Goal: Information Seeking & Learning: Understand process/instructions

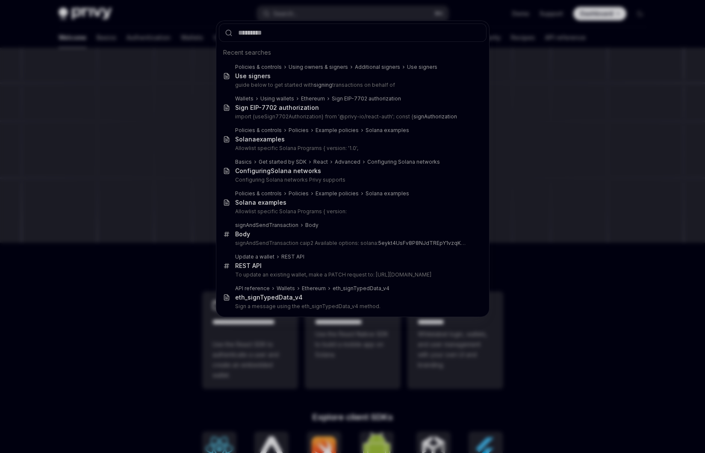
type textarea "*"
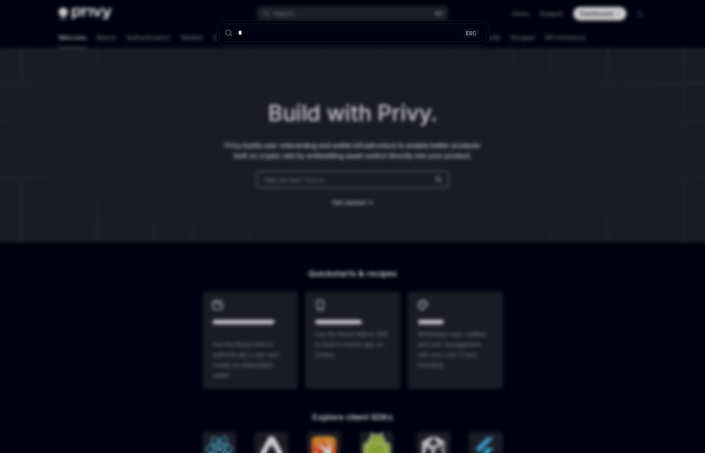
type input "**"
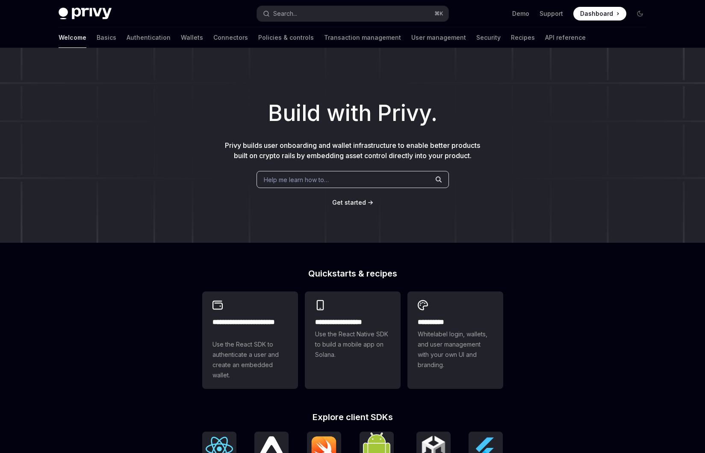
click at [214, 101] on h1 "Build with Privy." at bounding box center [353, 113] width 678 height 33
click at [545, 40] on link "API reference" at bounding box center [565, 37] width 41 height 21
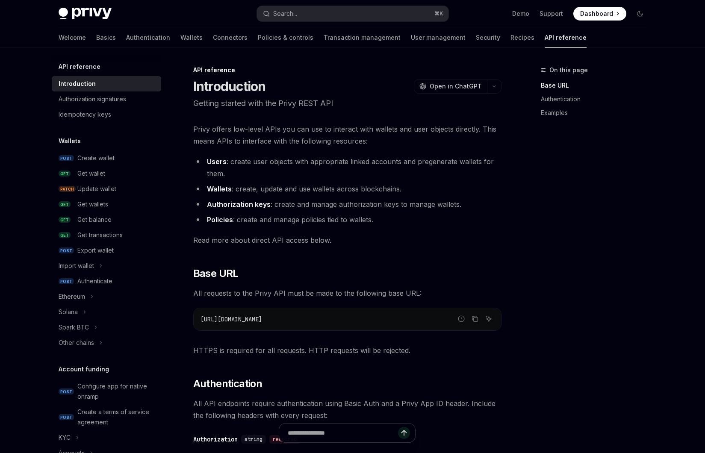
click at [234, 139] on span "Privy offers low-level APIs you can use to interact with wallets and user objec…" at bounding box center [347, 135] width 308 height 24
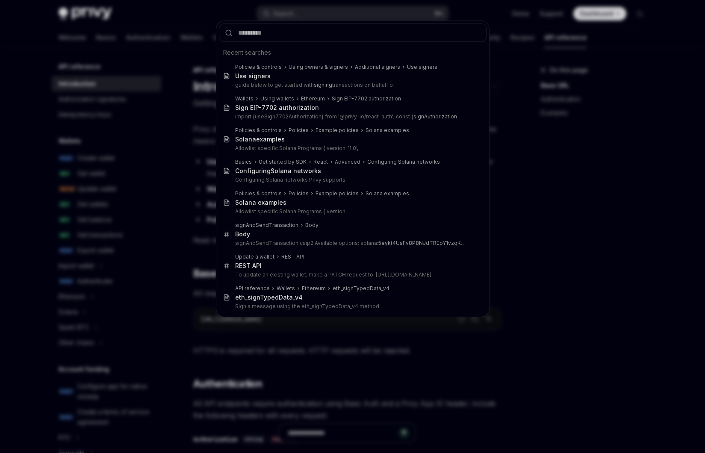
click at [145, 254] on div "Recent searches Policies & controls Using owners & signers Additional signers U…" at bounding box center [352, 226] width 705 height 453
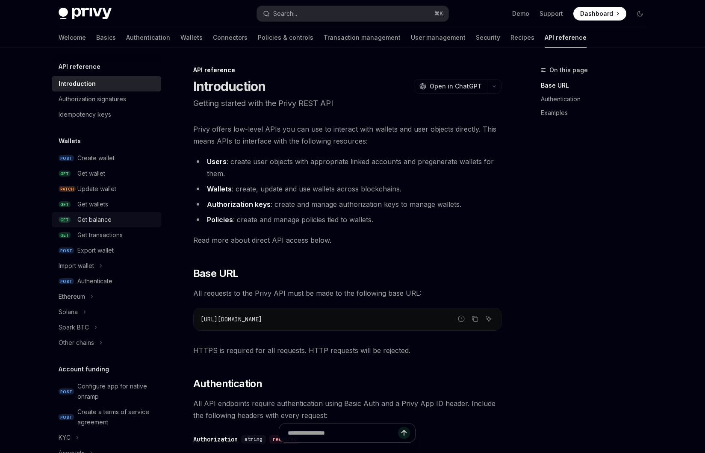
click at [112, 215] on div "Get balance" at bounding box center [116, 220] width 79 height 10
type textarea "*"
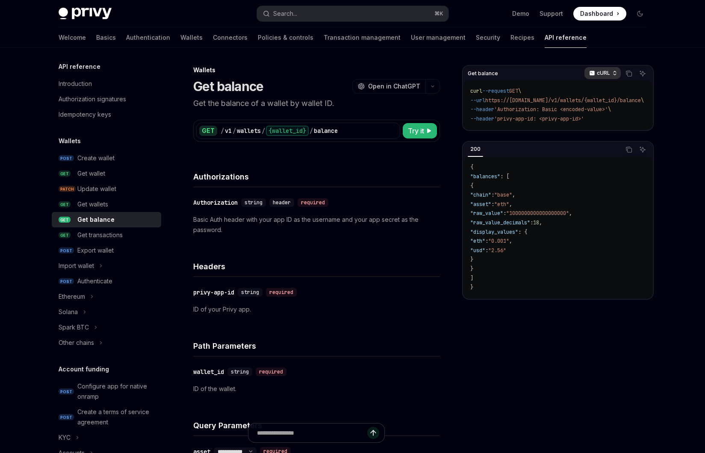
click at [598, 73] on p "cURL" at bounding box center [603, 73] width 13 height 7
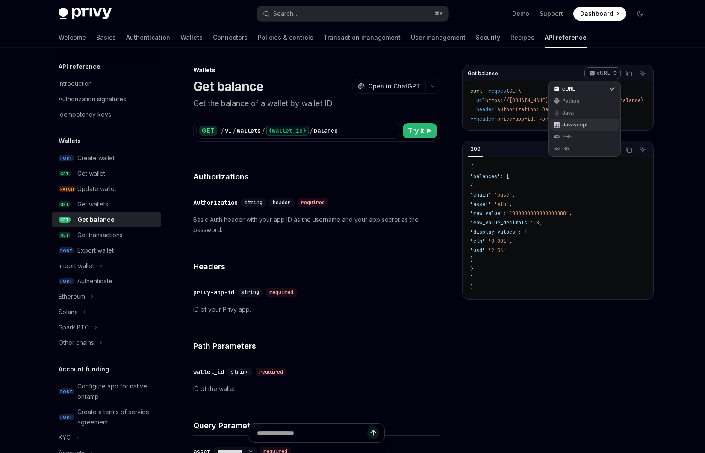
click at [571, 122] on div "Javascript" at bounding box center [584, 124] width 44 height 7
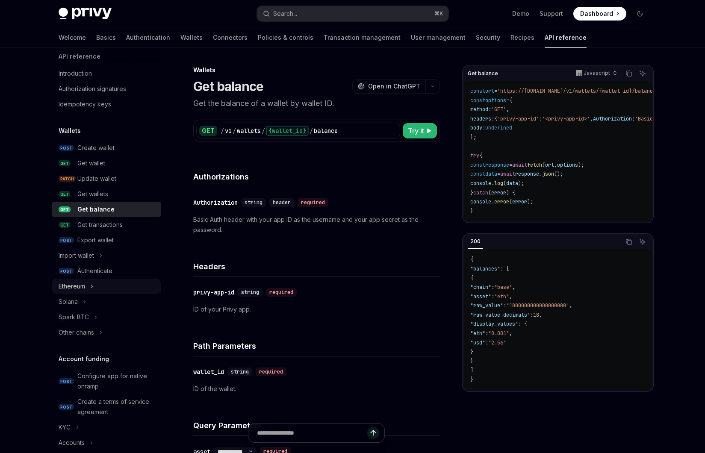
scroll to position [12, 0]
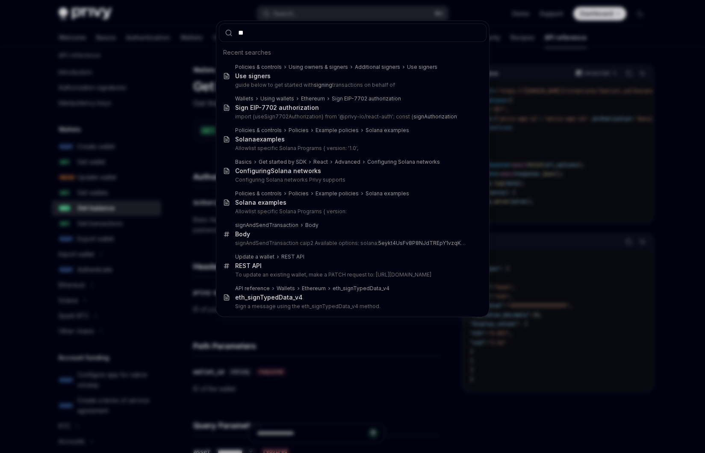
type input "***"
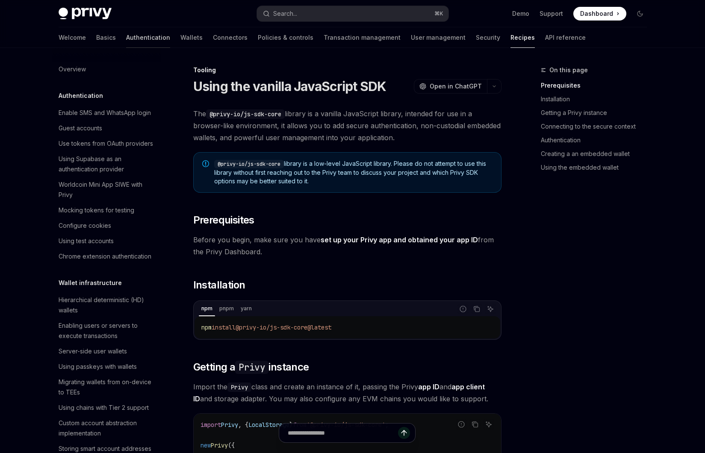
click at [126, 39] on link "Authentication" at bounding box center [148, 37] width 44 height 21
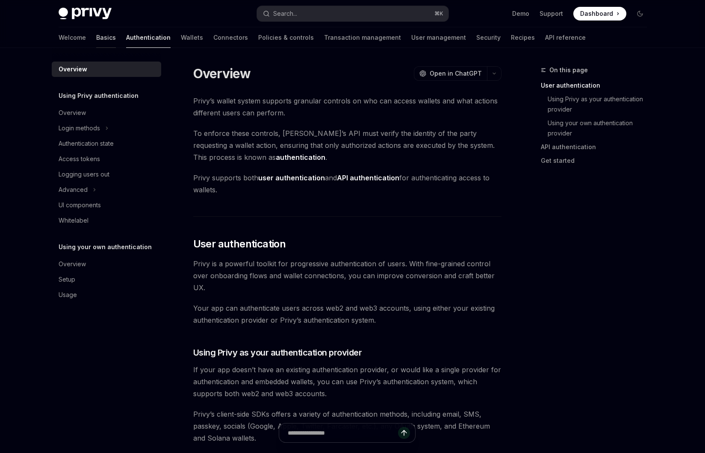
click at [96, 39] on link "Basics" at bounding box center [106, 37] width 20 height 21
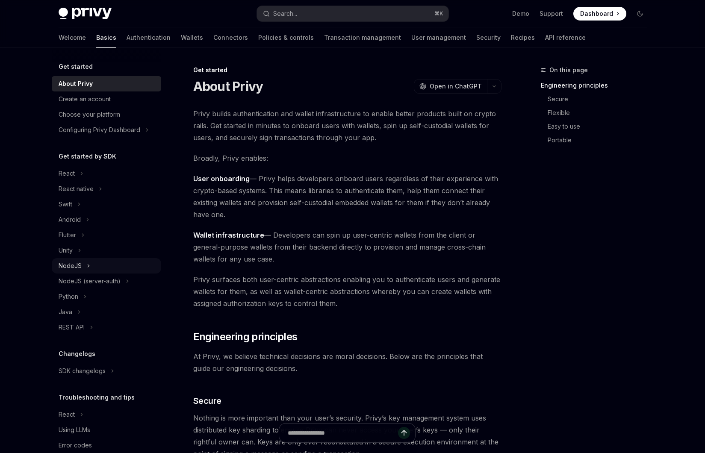
click at [92, 264] on button "NodeJS" at bounding box center [106, 265] width 109 height 15
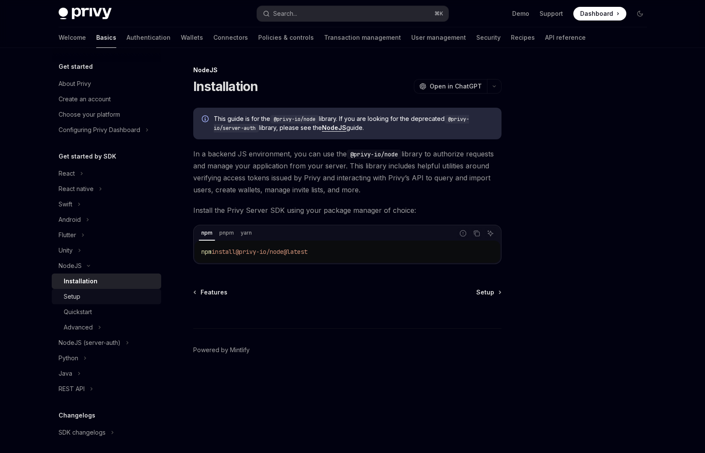
click at [119, 295] on div "Setup" at bounding box center [110, 297] width 92 height 10
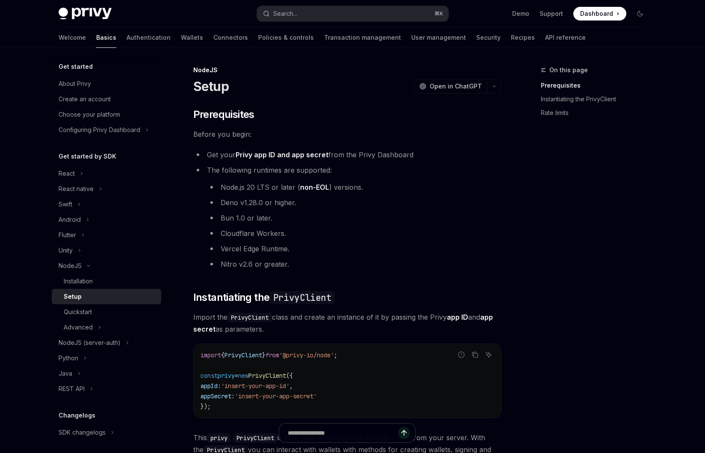
click at [215, 229] on li "Cloudflare Workers." at bounding box center [354, 233] width 295 height 12
click at [117, 309] on div "Quickstart" at bounding box center [110, 312] width 92 height 10
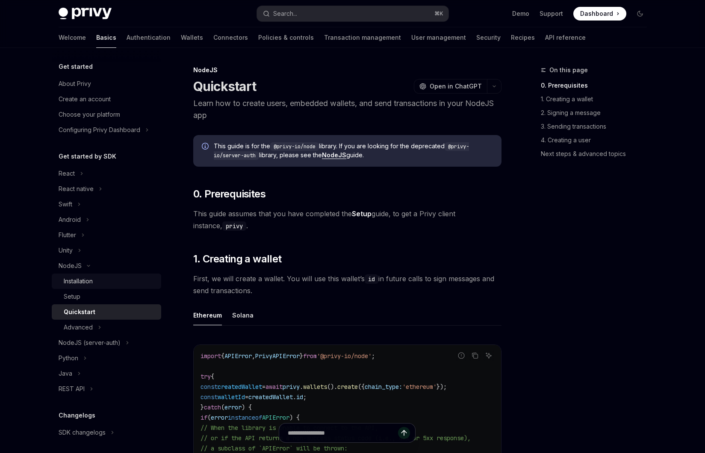
click at [117, 284] on div "Installation" at bounding box center [110, 281] width 92 height 10
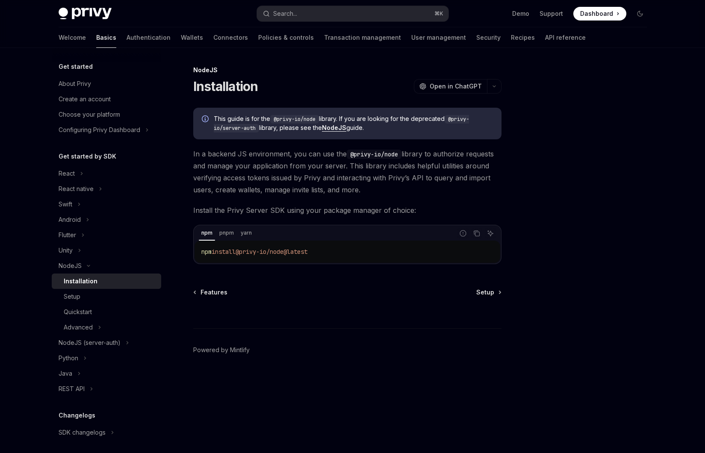
click at [341, 127] on link "NodeJS" at bounding box center [334, 128] width 24 height 8
click at [296, 170] on span "In a backend JS environment, you can use the @privy-io/node library to authoriz…" at bounding box center [347, 172] width 308 height 48
drag, startPoint x: 348, startPoint y: 154, endPoint x: 399, endPoint y: 154, distance: 51.3
click at [399, 154] on code "@privy-io/node" at bounding box center [374, 154] width 55 height 9
copy code "@privy-io/node"
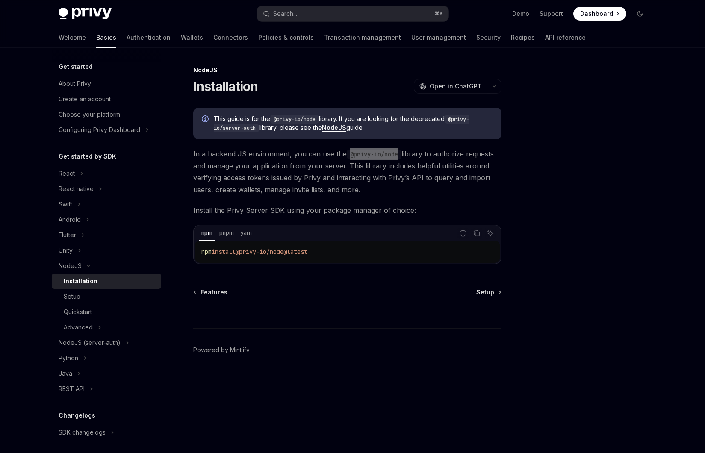
type textarea "*"
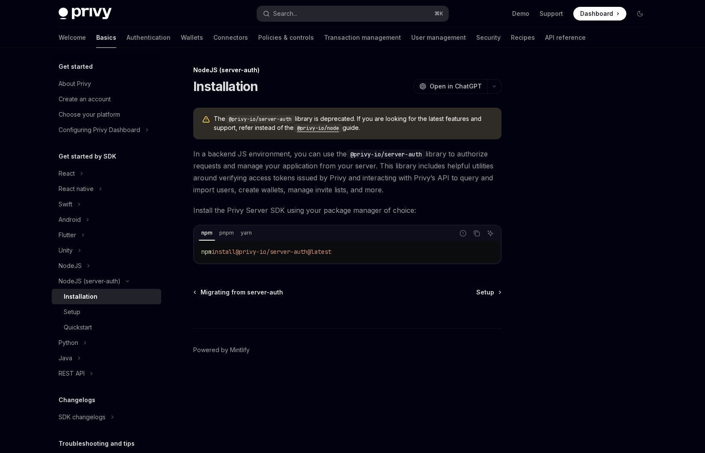
click at [319, 130] on code "@privy-io/node" at bounding box center [318, 128] width 49 height 9
type textarea "*"
